Goal: Task Accomplishment & Management: Manage account settings

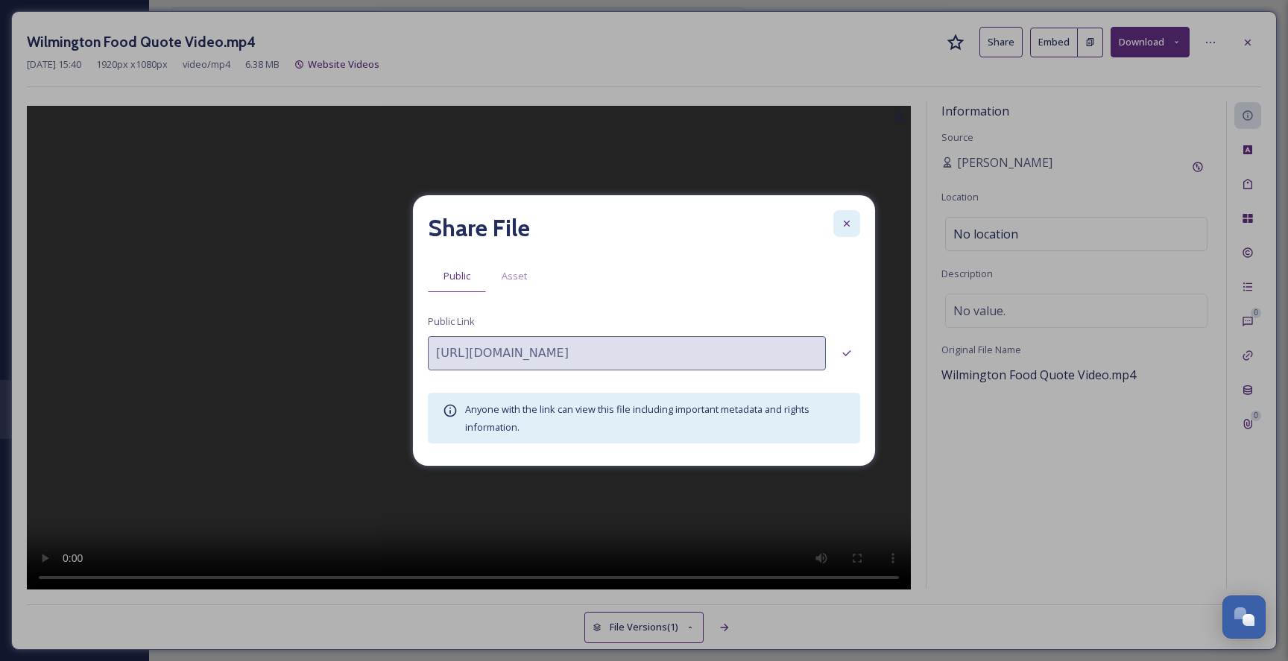
click at [845, 221] on icon at bounding box center [847, 224] width 12 height 12
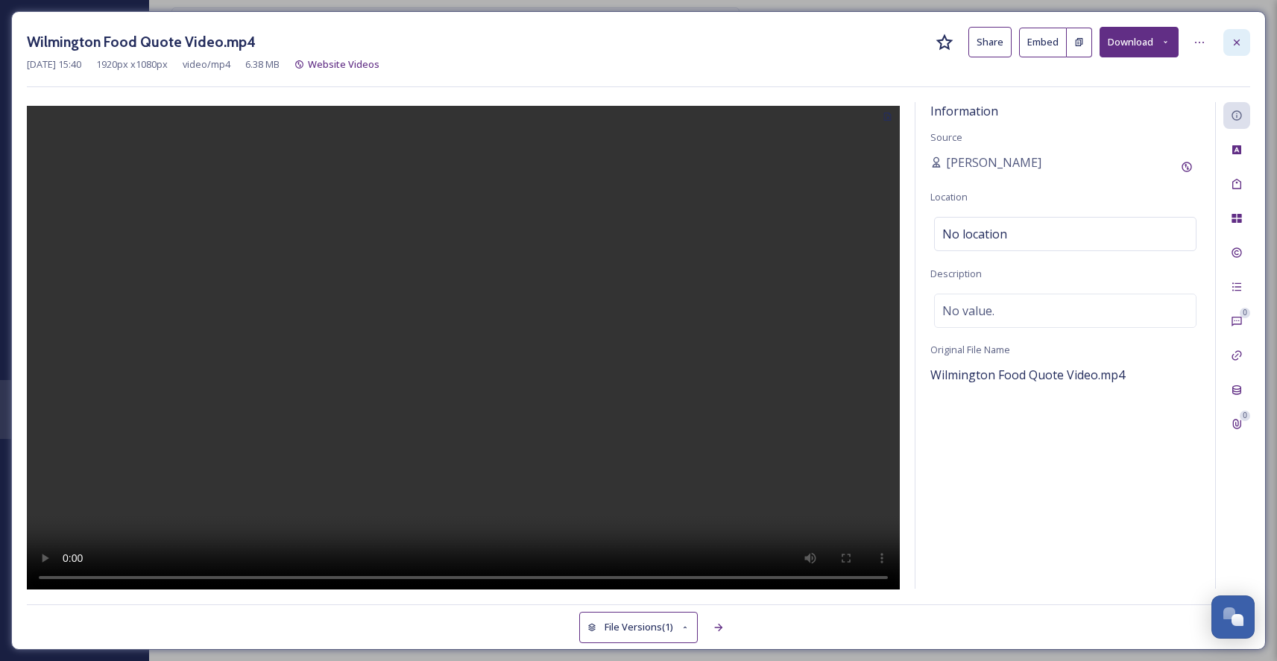
click at [1247, 43] on div at bounding box center [1237, 42] width 27 height 27
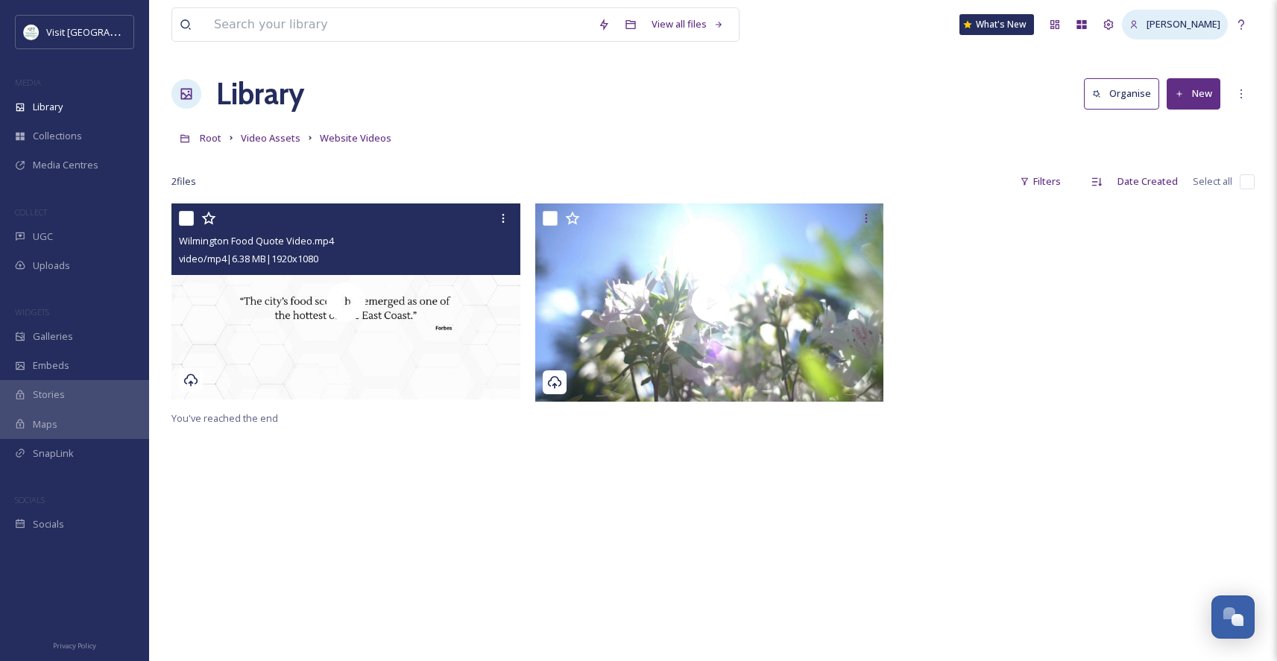
click at [1194, 32] on div "[PERSON_NAME]" at bounding box center [1175, 24] width 106 height 29
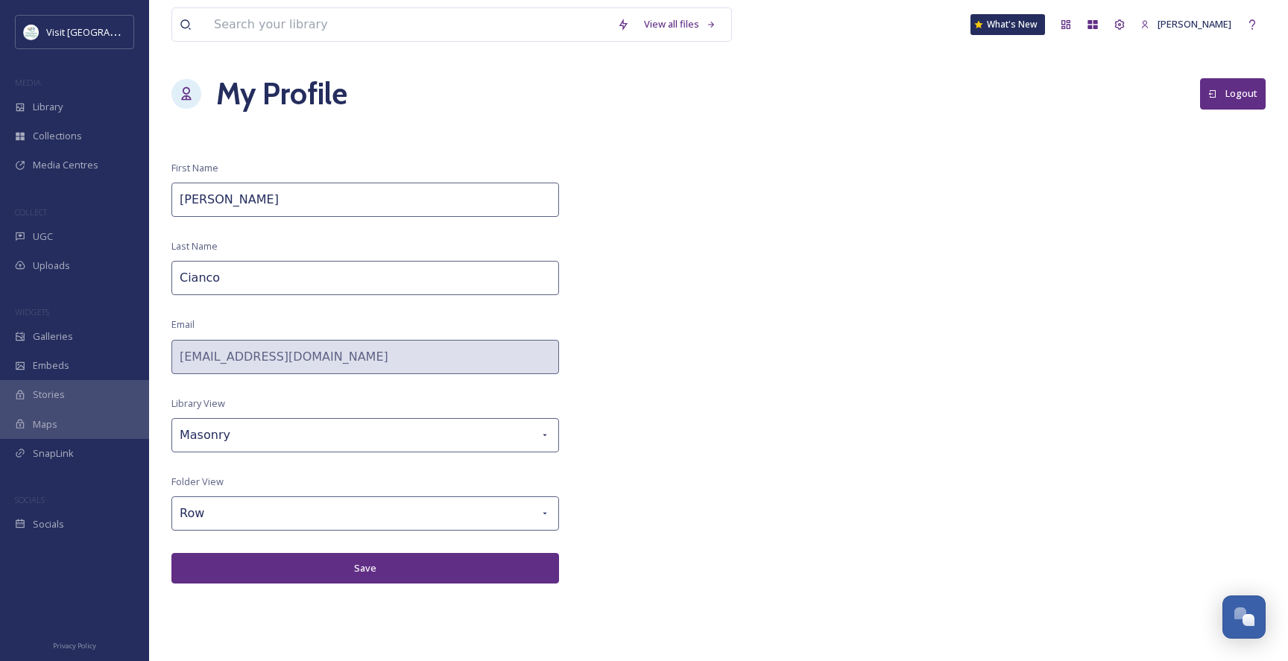
click at [1237, 103] on button "Logout" at bounding box center [1233, 93] width 66 height 31
